Goal: Check status

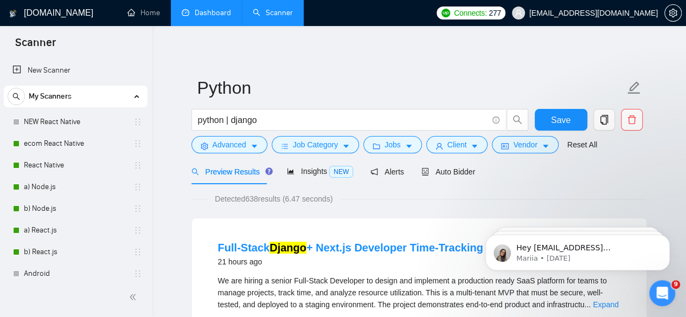
click at [201, 9] on link "Dashboard" at bounding box center [206, 12] width 49 height 9
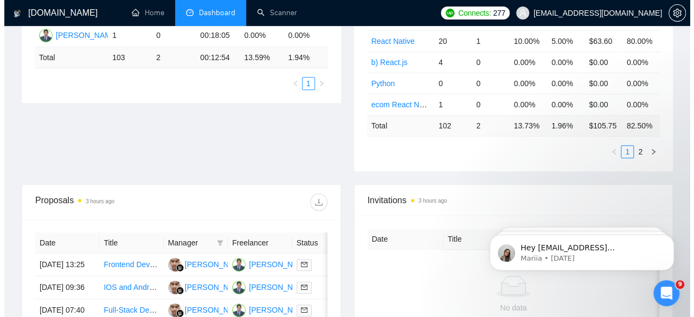
scroll to position [335, 0]
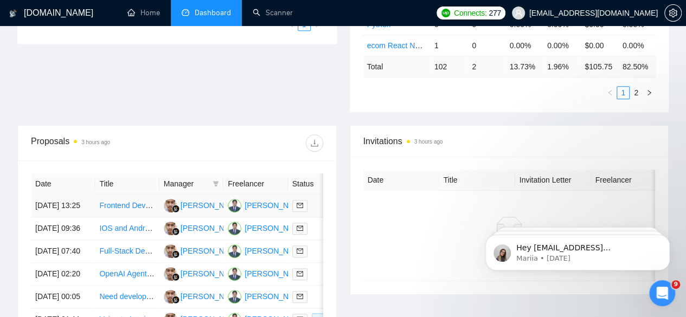
click at [47, 195] on td "[DATE] 13:25" at bounding box center [63, 206] width 64 height 23
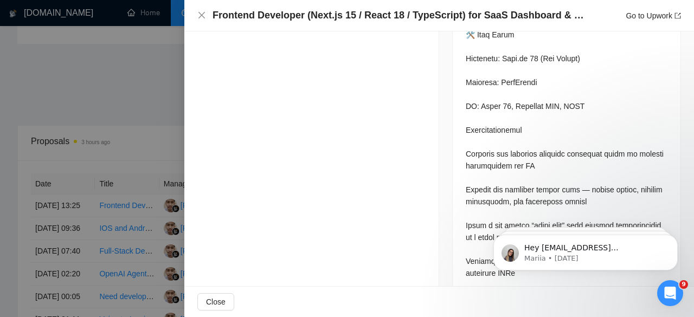
scroll to position [749, 0]
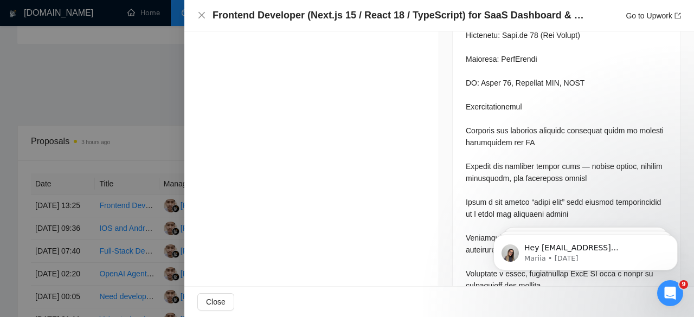
drag, startPoint x: 50, startPoint y: 203, endPoint x: 49, endPoint y: 212, distance: 8.7
click at [49, 212] on div at bounding box center [347, 158] width 694 height 317
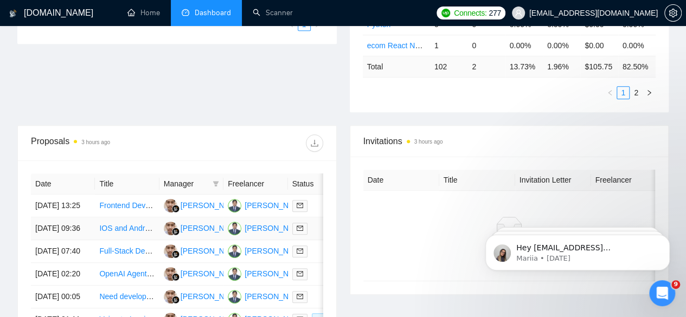
click at [61, 223] on td "[DATE] 09:36" at bounding box center [63, 229] width 64 height 23
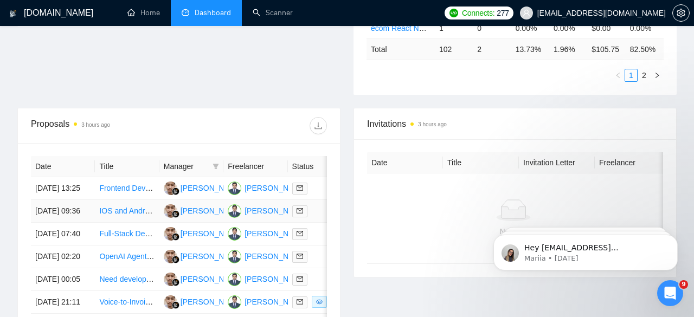
scroll to position [541, 0]
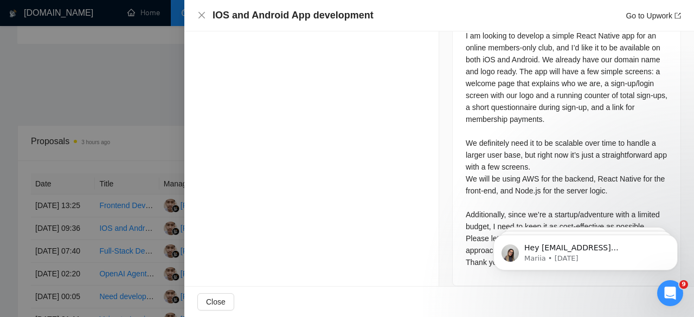
drag, startPoint x: 688, startPoint y: 227, endPoint x: 688, endPoint y: 175, distance: 52.6
click at [686, 212] on html "Hey [EMAIL_ADDRESS][DOMAIN_NAME], Looks like your Upwork agency 3Brain Technola…" at bounding box center [585, 250] width 217 height 76
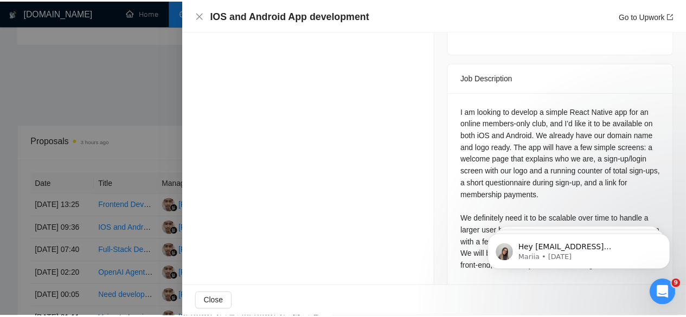
scroll to position [489, 0]
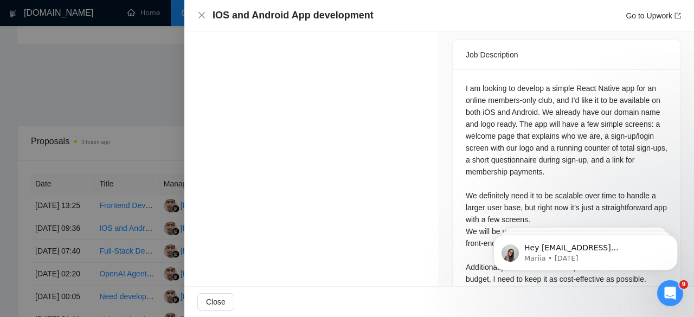
click at [57, 249] on div at bounding box center [347, 158] width 694 height 317
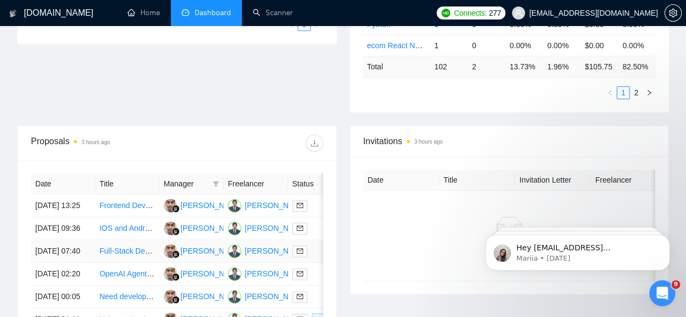
click at [57, 251] on td "[DATE] 07:40" at bounding box center [63, 251] width 64 height 23
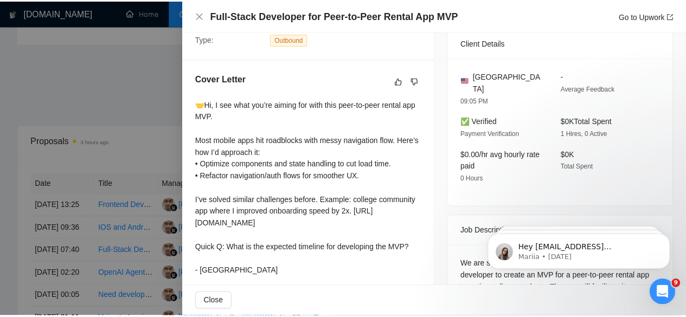
scroll to position [252, 0]
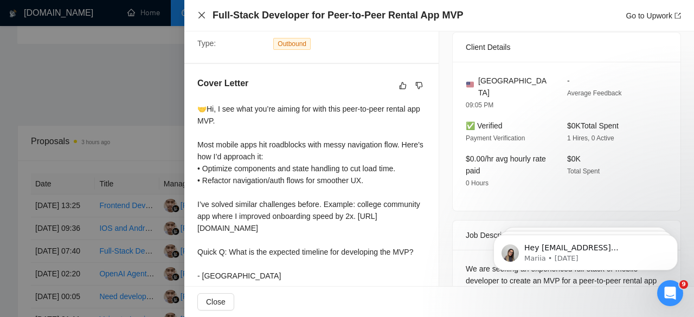
click at [199, 17] on icon "close" at bounding box center [201, 15] width 9 height 9
